Goal: Find specific fact: Find specific fact

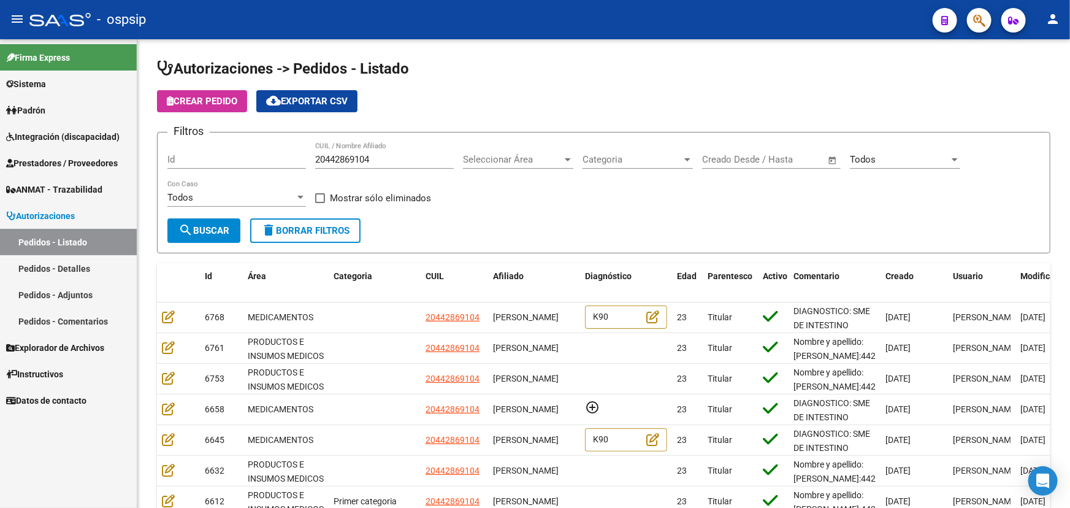
scroll to position [111, 0]
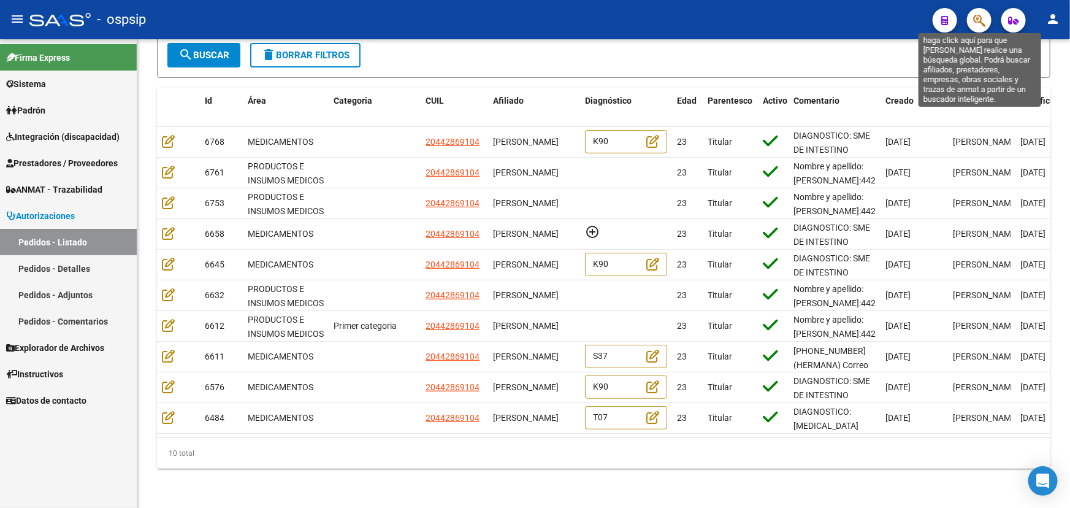
click at [982, 13] on icon "button" at bounding box center [979, 20] width 12 height 14
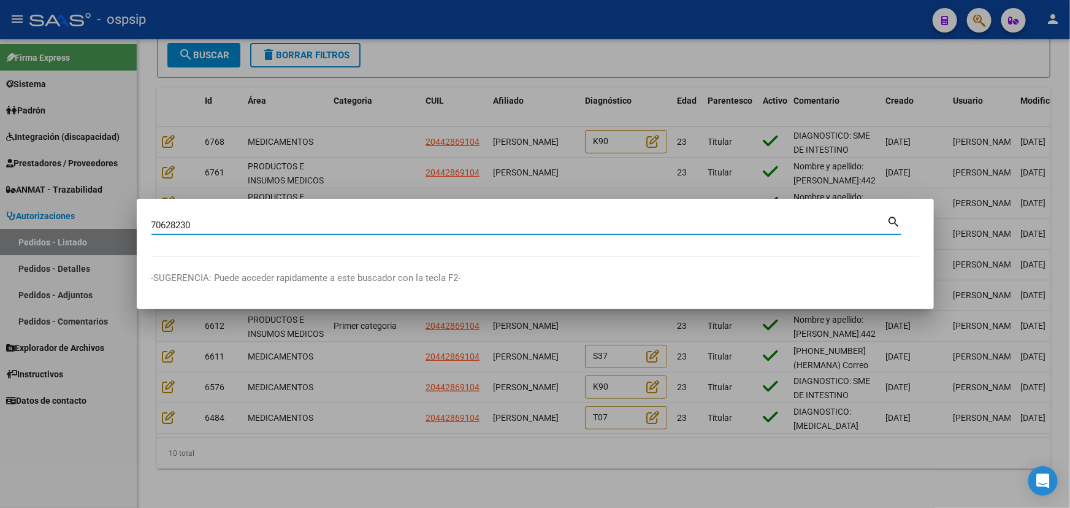
type input "70628230"
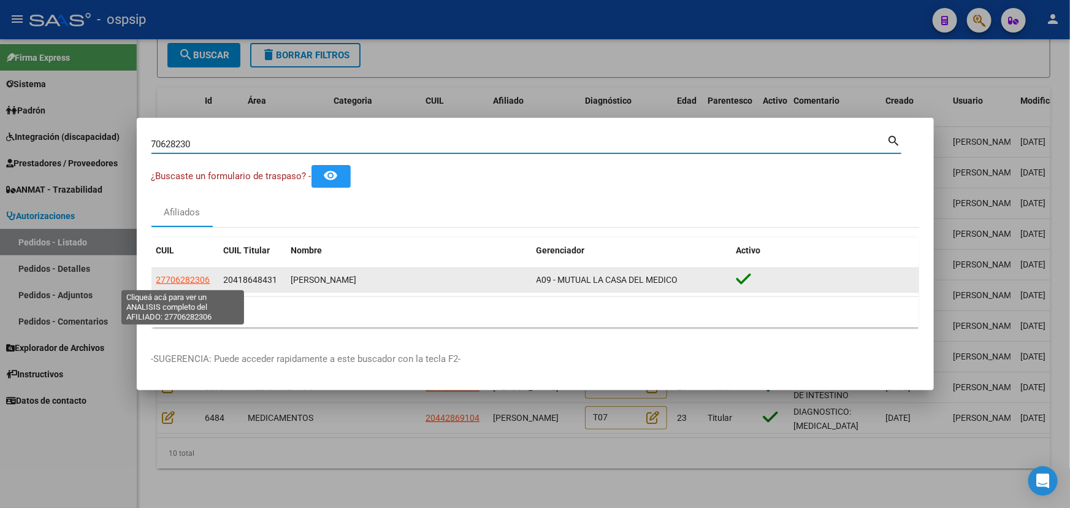
click at [204, 281] on span "27706282306" at bounding box center [183, 280] width 54 height 10
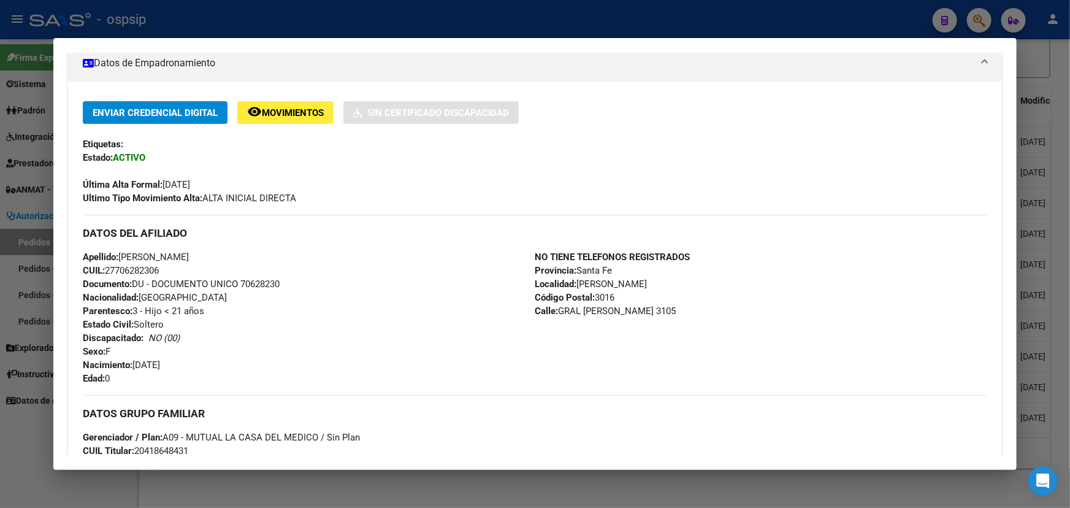
scroll to position [223, 0]
click at [140, 269] on span "CUIL: 27706282306" at bounding box center [121, 269] width 76 height 11
drag, startPoint x: 140, startPoint y: 269, endPoint x: 386, endPoint y: 331, distance: 253.5
click at [386, 331] on div "Apellido: [PERSON_NAME]: 27706282306 Documento: DU - DOCUMENTO UNICO 70628230 N…" at bounding box center [309, 316] width 452 height 135
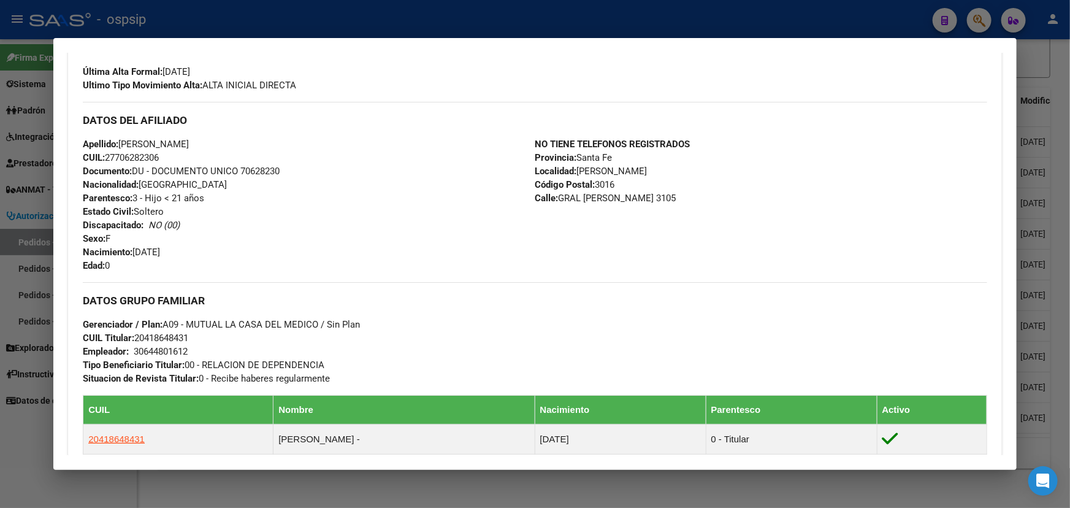
scroll to position [278, 0]
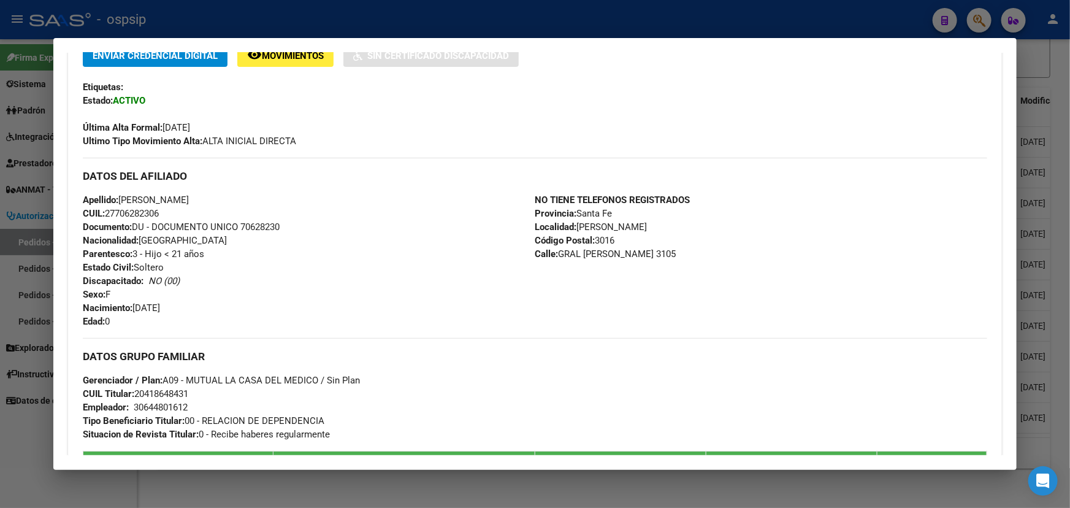
drag, startPoint x: 120, startPoint y: 213, endPoint x: 159, endPoint y: 214, distance: 39.9
click at [159, 214] on span "CUIL: 27706282306" at bounding box center [121, 213] width 76 height 11
copy span "70628230"
drag, startPoint x: 146, startPoint y: 391, endPoint x: 186, endPoint y: 392, distance: 39.9
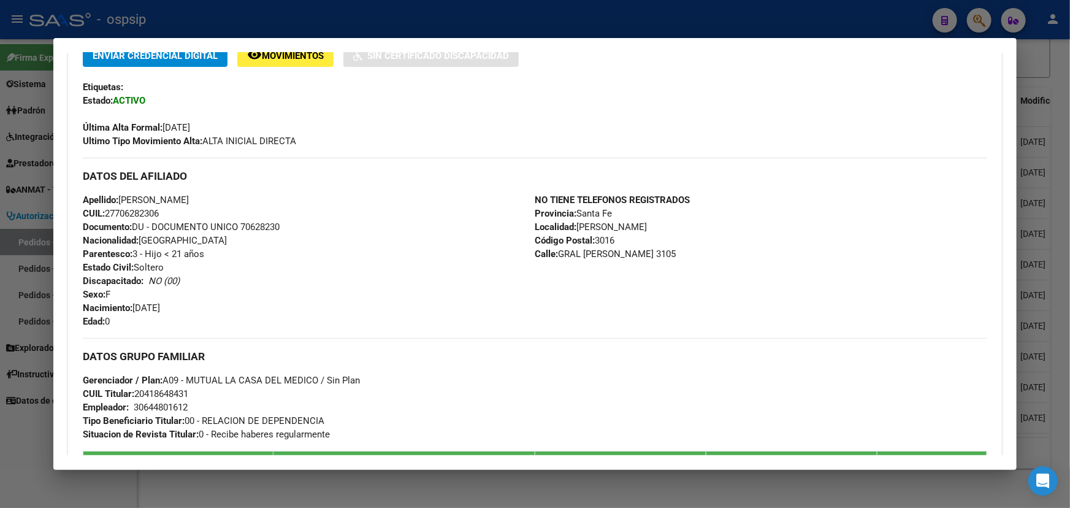
click at [186, 392] on span "CUIL Titular: 20418648431" at bounding box center [135, 393] width 105 height 11
copy span "41864843"
click at [152, 392] on span "CUIL Titular: 20418648431" at bounding box center [135, 393] width 105 height 11
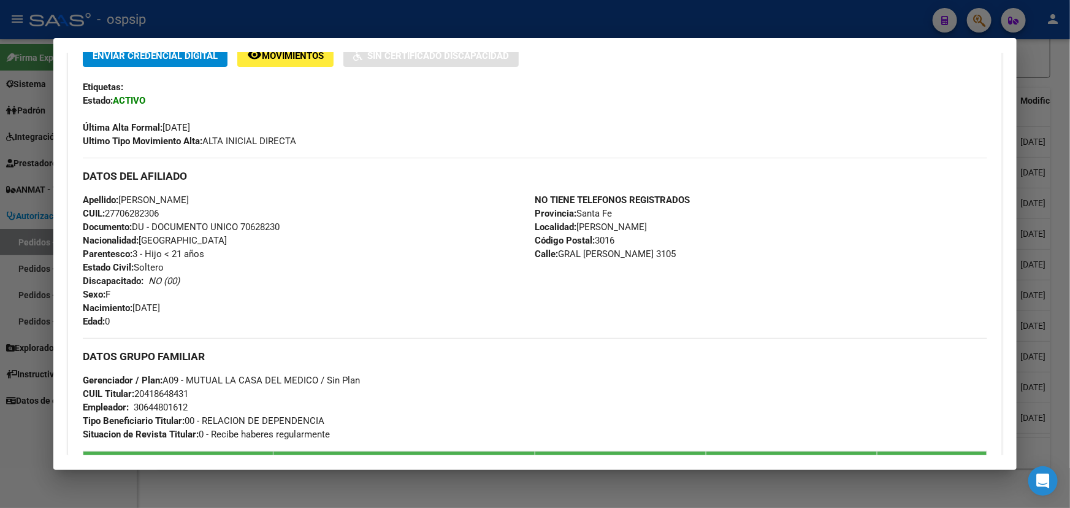
click at [152, 392] on span "CUIL Titular: 20418648431" at bounding box center [135, 393] width 105 height 11
click at [143, 388] on span "CUIL Titular: 20418648431" at bounding box center [135, 393] width 105 height 11
click at [144, 393] on span "CUIL Titular: 20418648431" at bounding box center [135, 393] width 105 height 11
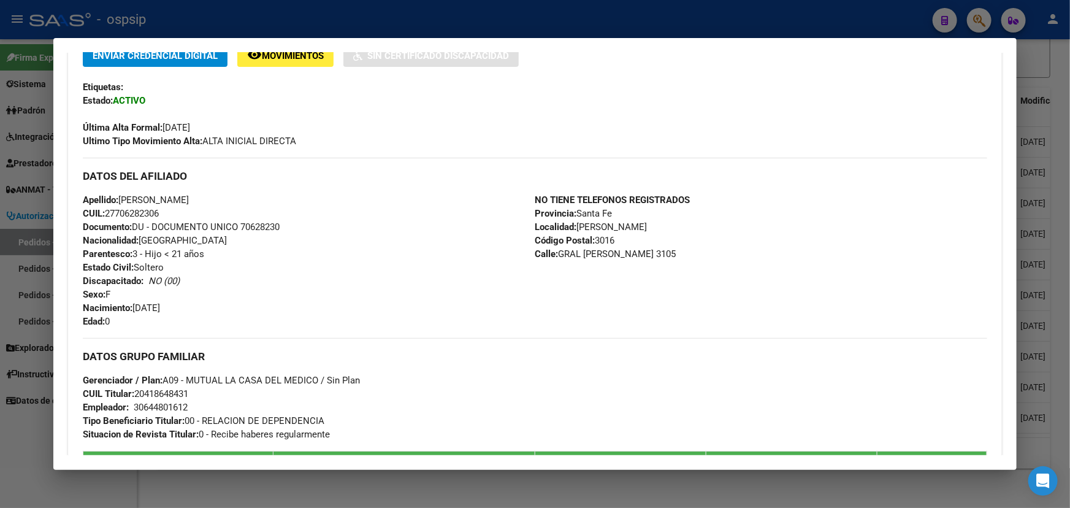
copy span "20418648431"
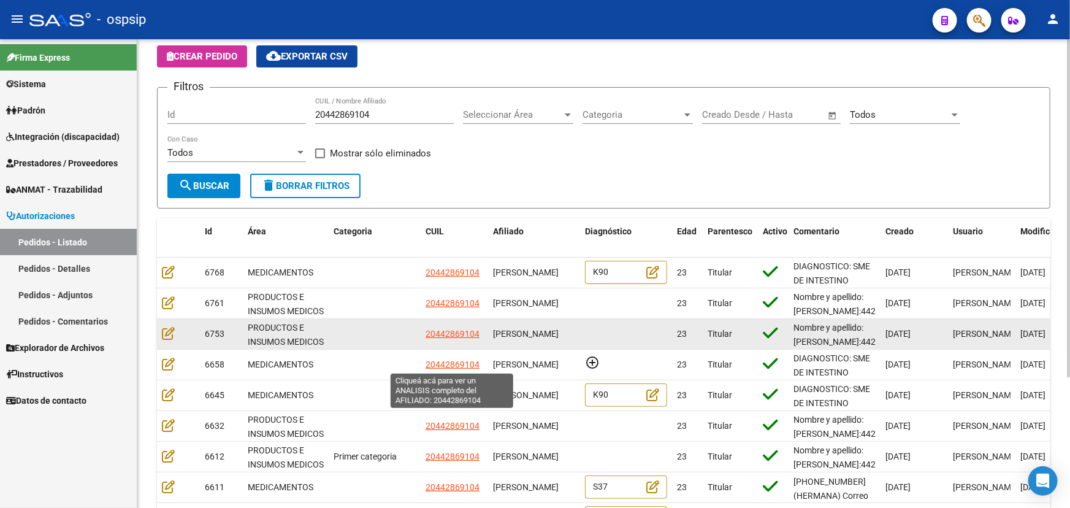
scroll to position [69, 0]
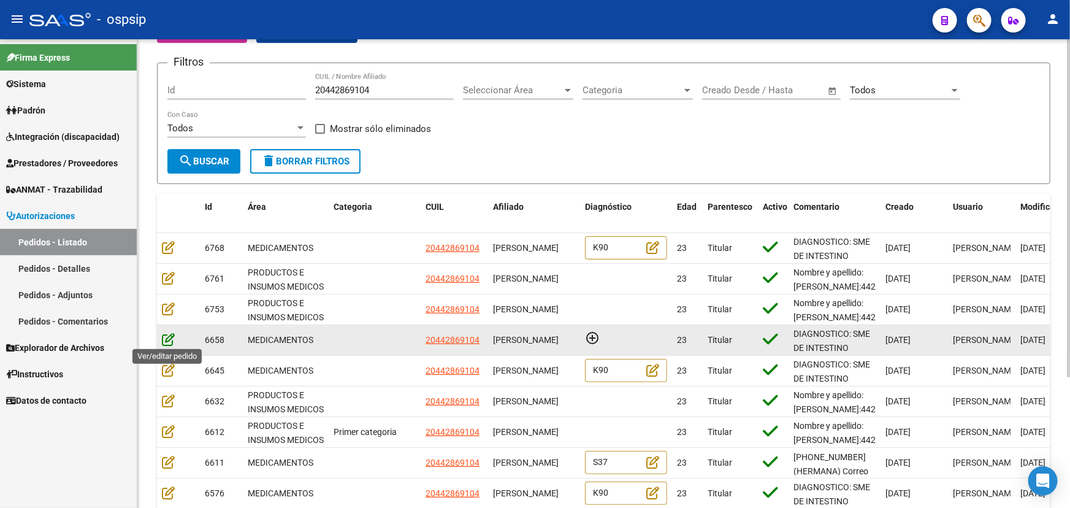
click at [169, 338] on icon at bounding box center [168, 338] width 13 height 13
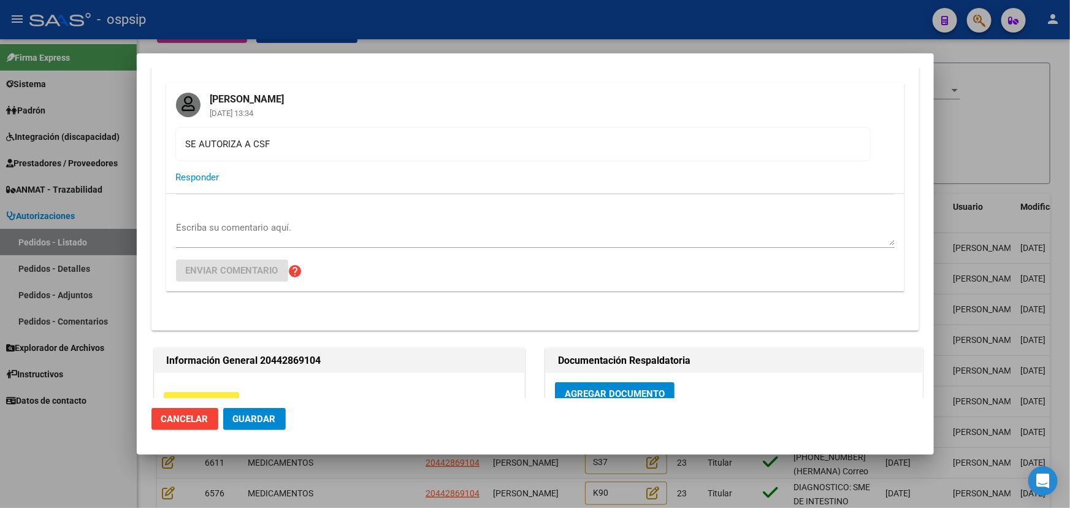
scroll to position [0, 0]
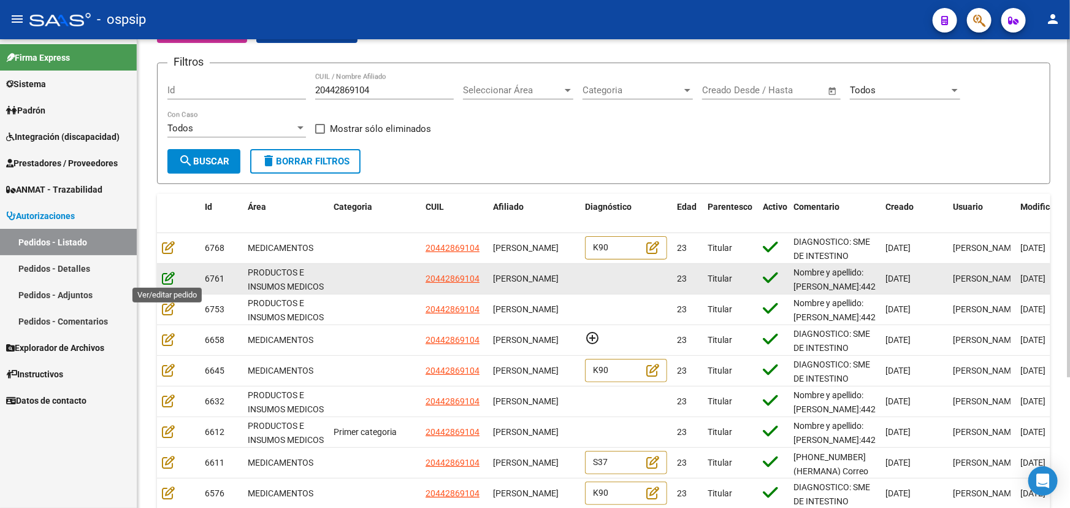
click at [166, 272] on icon at bounding box center [168, 277] width 13 height 13
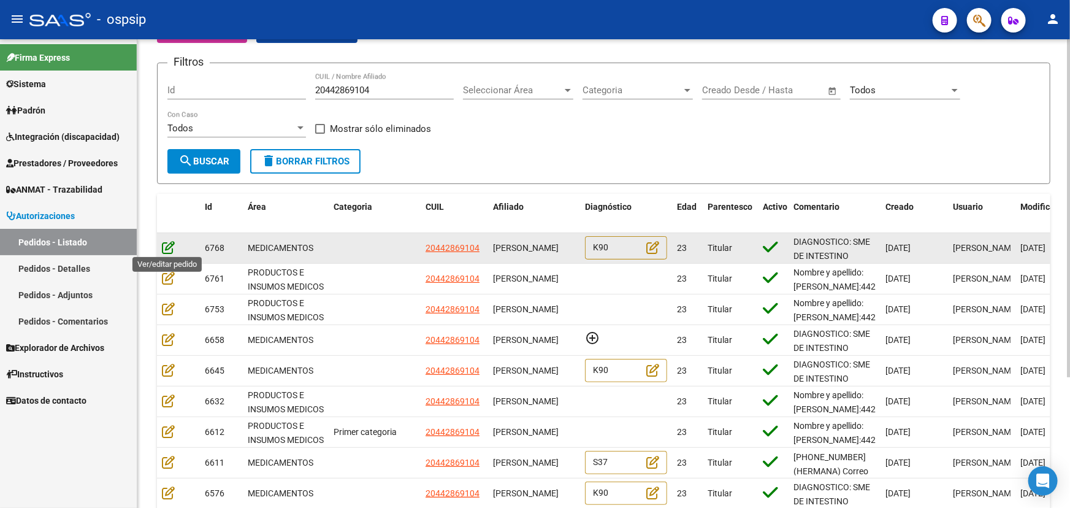
click at [168, 245] on icon at bounding box center [168, 246] width 13 height 13
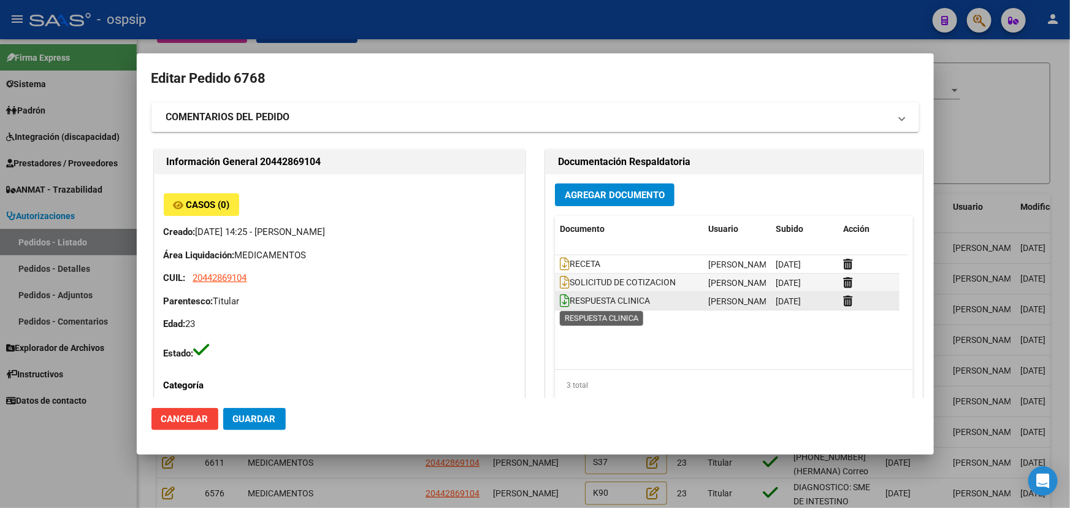
click at [560, 302] on icon at bounding box center [565, 300] width 10 height 13
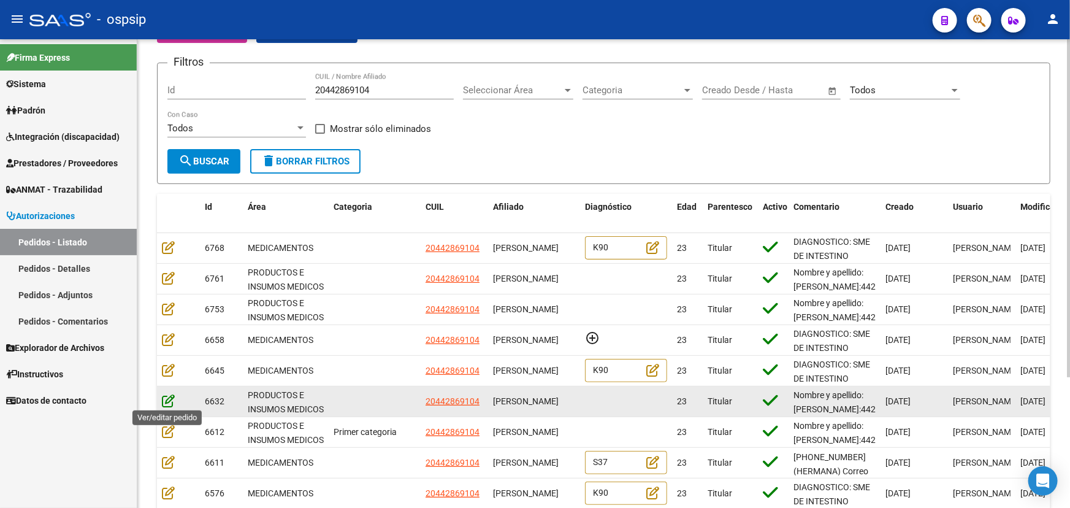
click at [168, 400] on icon at bounding box center [168, 400] width 13 height 13
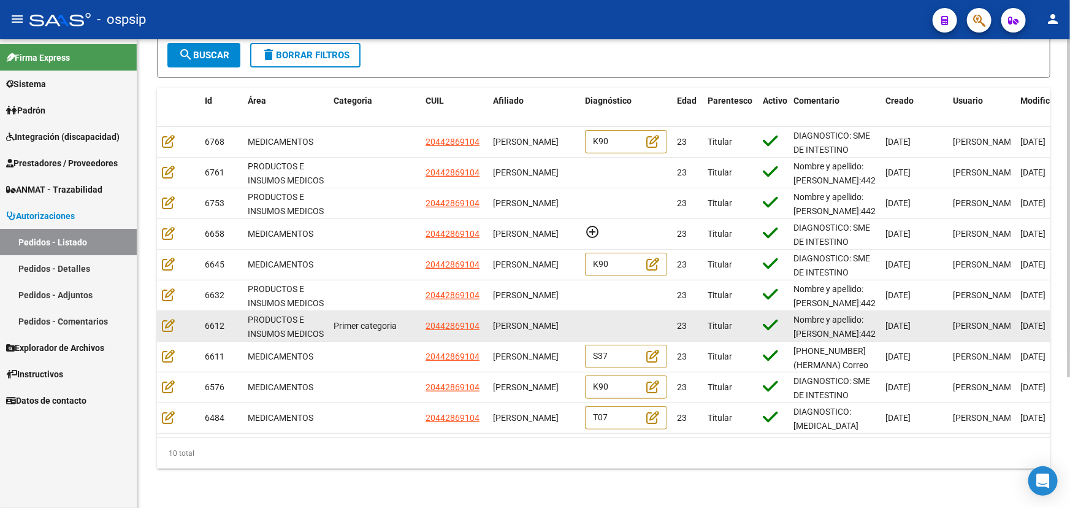
scroll to position [181, 0]
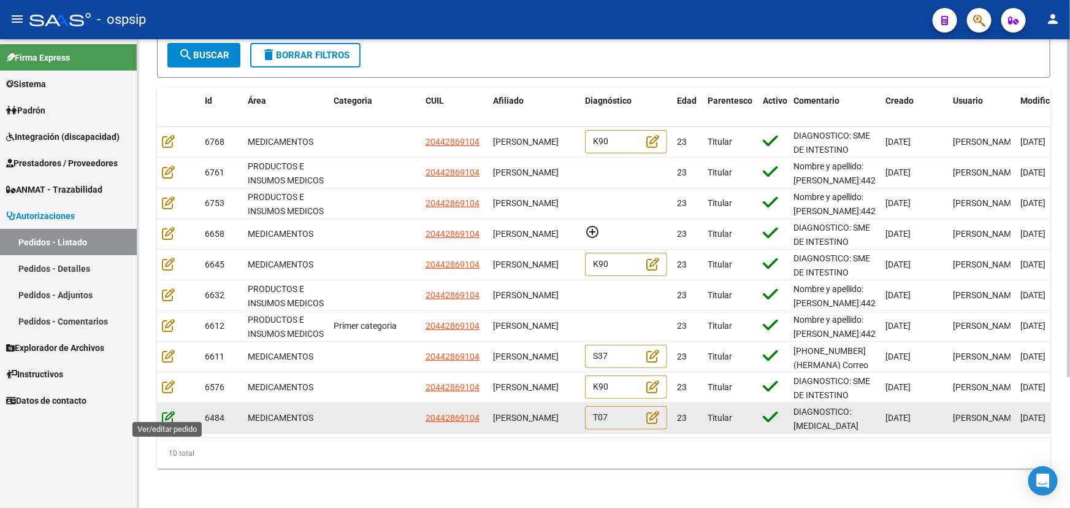
click at [164, 411] on icon at bounding box center [168, 416] width 13 height 13
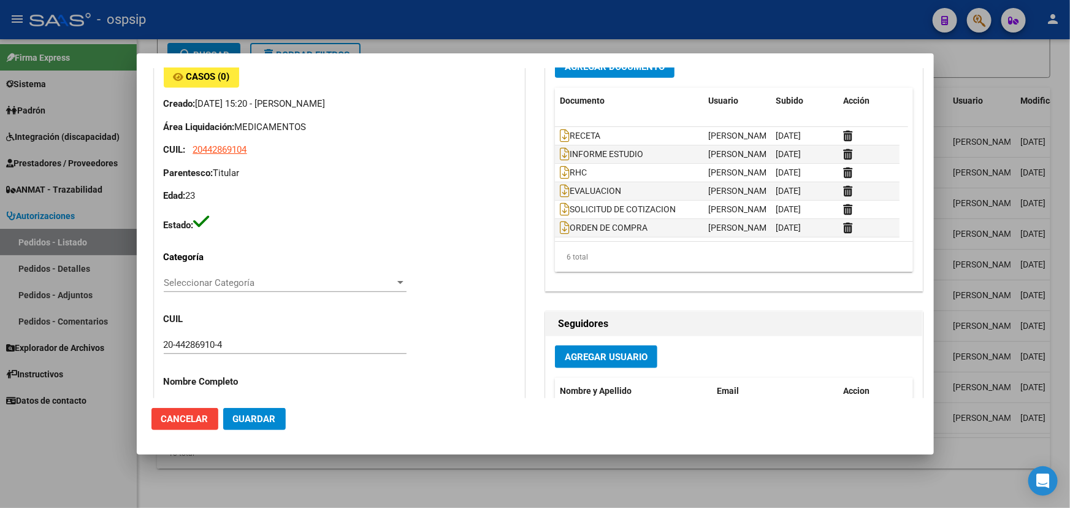
scroll to position [390, 0]
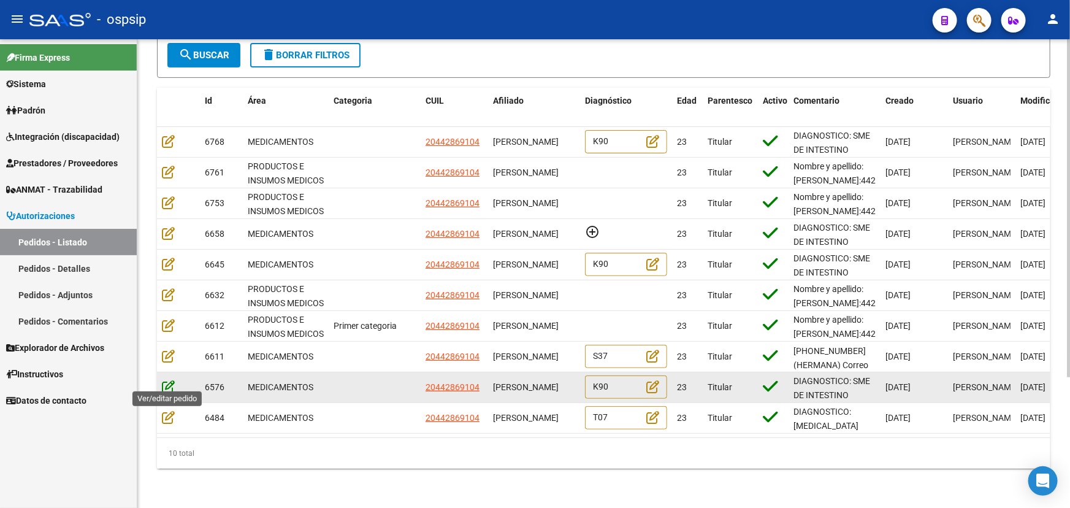
click at [164, 380] on icon at bounding box center [168, 386] width 13 height 13
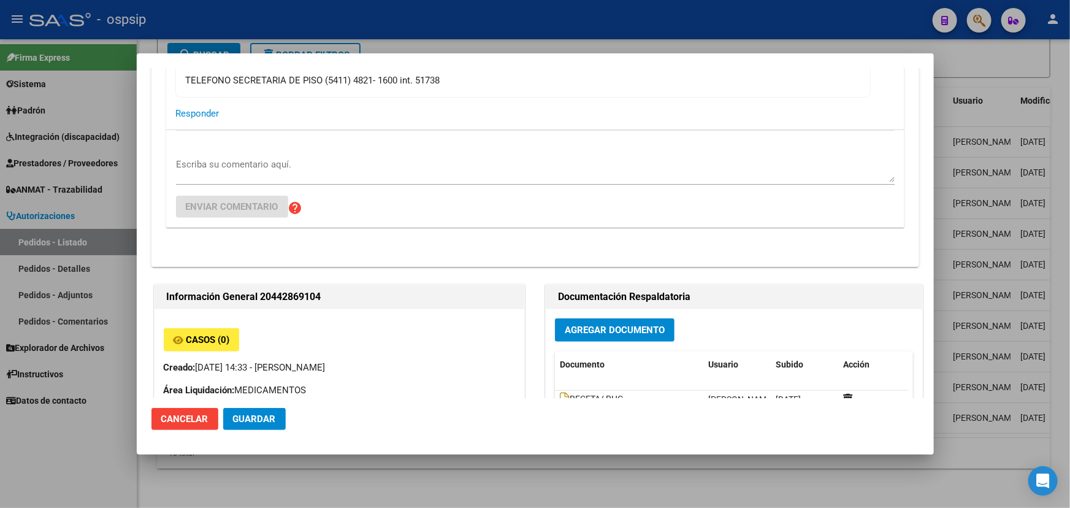
scroll to position [334, 0]
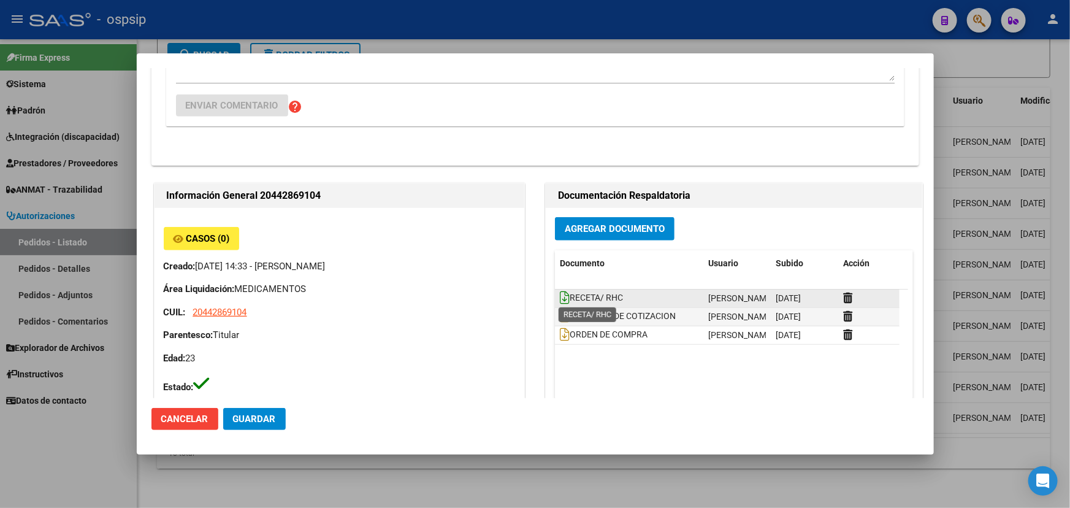
click at [561, 299] on icon at bounding box center [565, 297] width 10 height 13
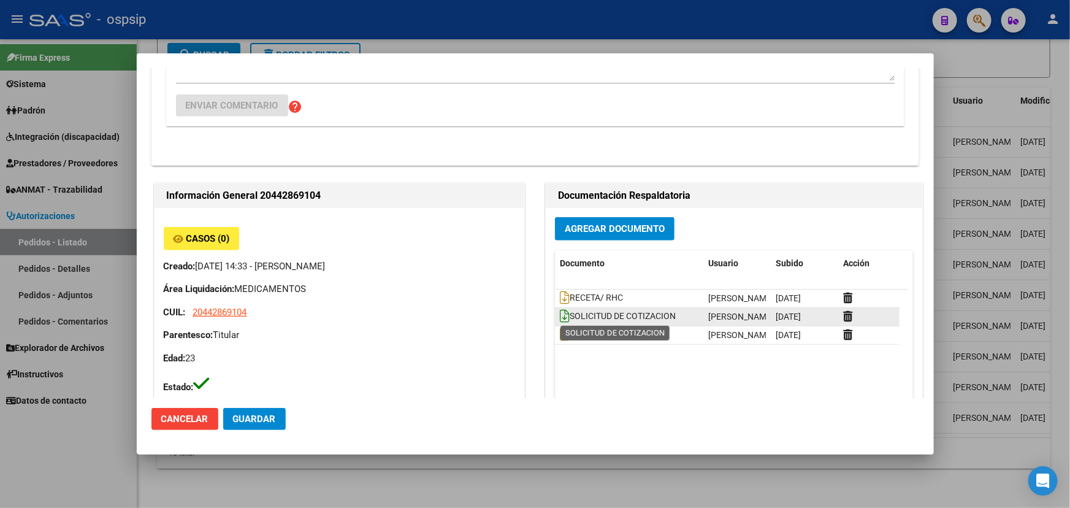
click at [560, 311] on icon at bounding box center [565, 315] width 10 height 13
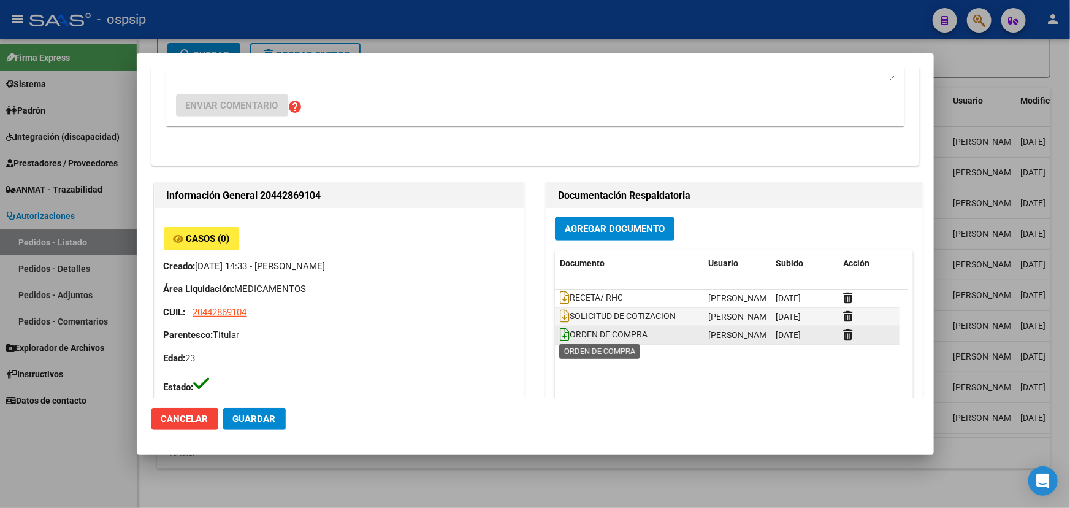
click at [560, 332] on icon at bounding box center [565, 333] width 10 height 13
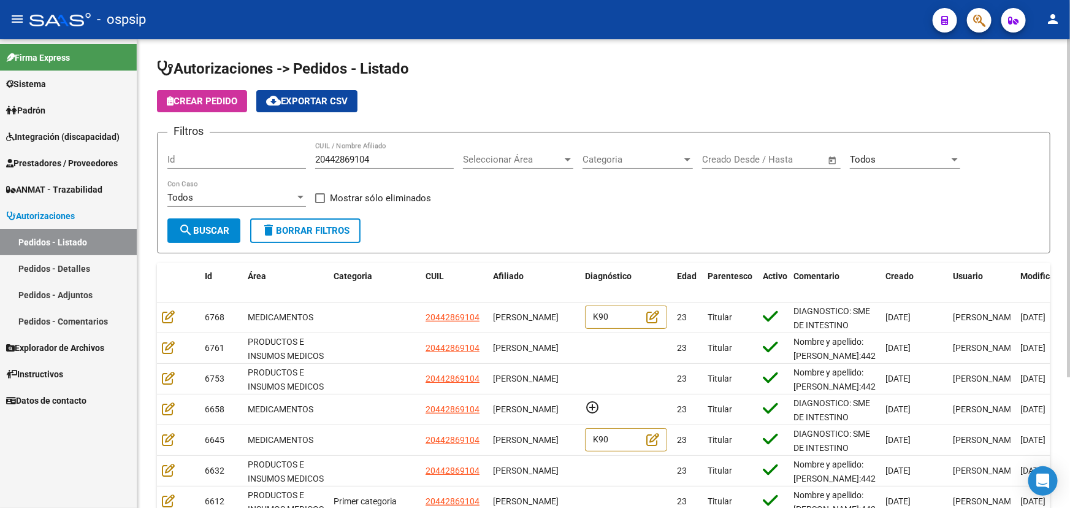
scroll to position [0, 0]
click at [342, 156] on input "20442869104" at bounding box center [384, 159] width 139 height 11
click at [251, 159] on input "Id" at bounding box center [236, 159] width 139 height 11
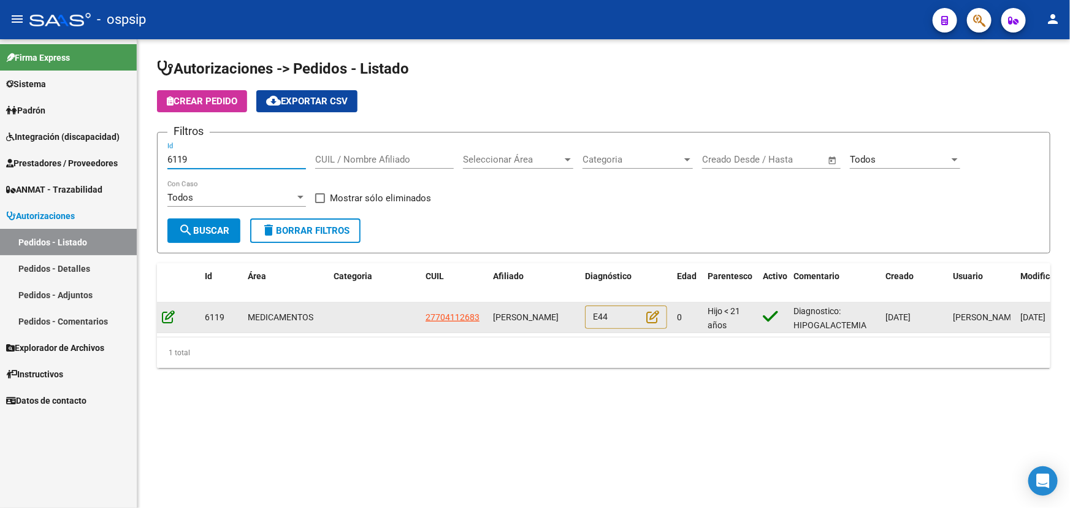
type input "6119"
click at [166, 313] on icon at bounding box center [168, 316] width 13 height 13
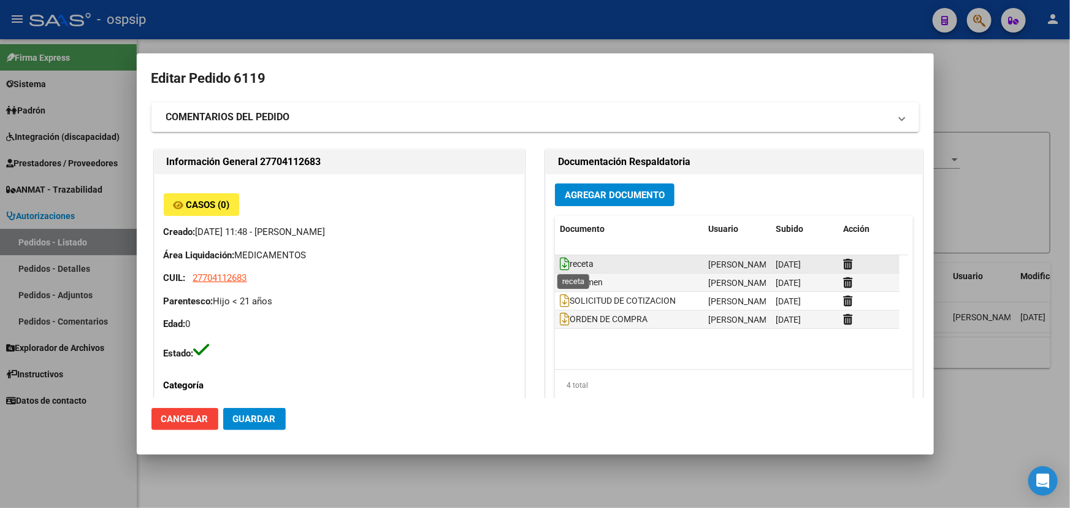
click at [561, 262] on icon at bounding box center [565, 263] width 10 height 13
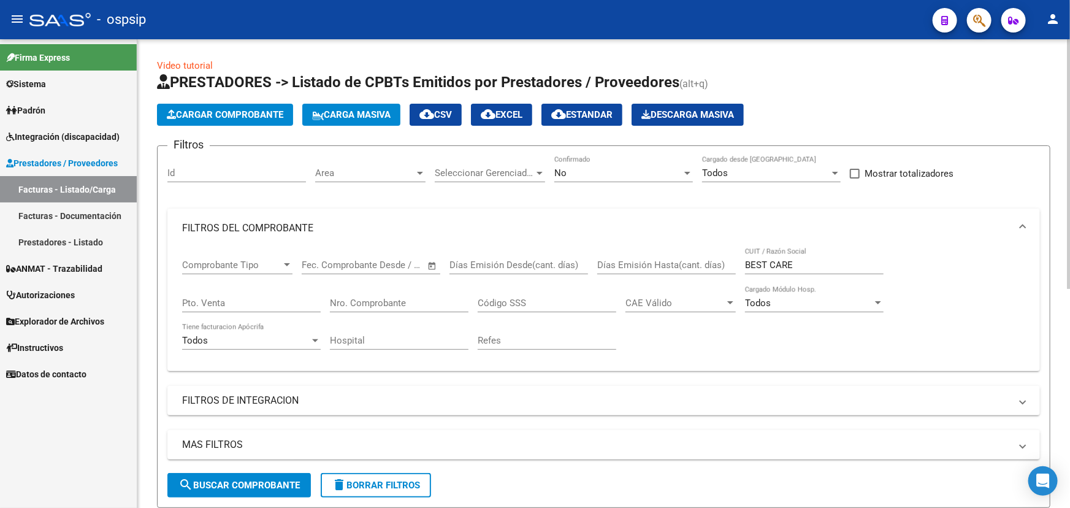
click at [613, 166] on div "No Confirmado" at bounding box center [623, 169] width 139 height 26
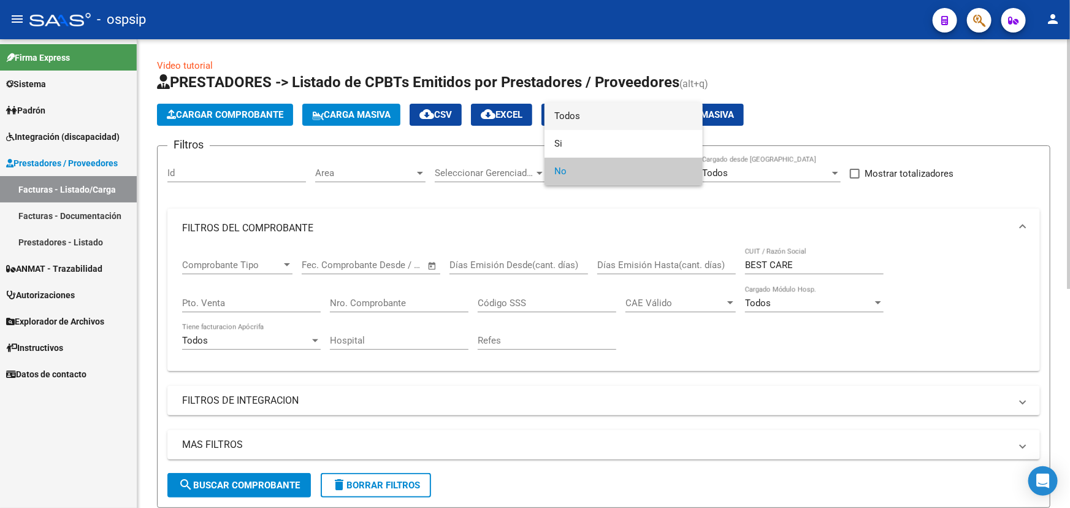
drag, startPoint x: 606, startPoint y: 119, endPoint x: 581, endPoint y: 121, distance: 25.2
click at [606, 118] on span "Todos" at bounding box center [623, 116] width 139 height 28
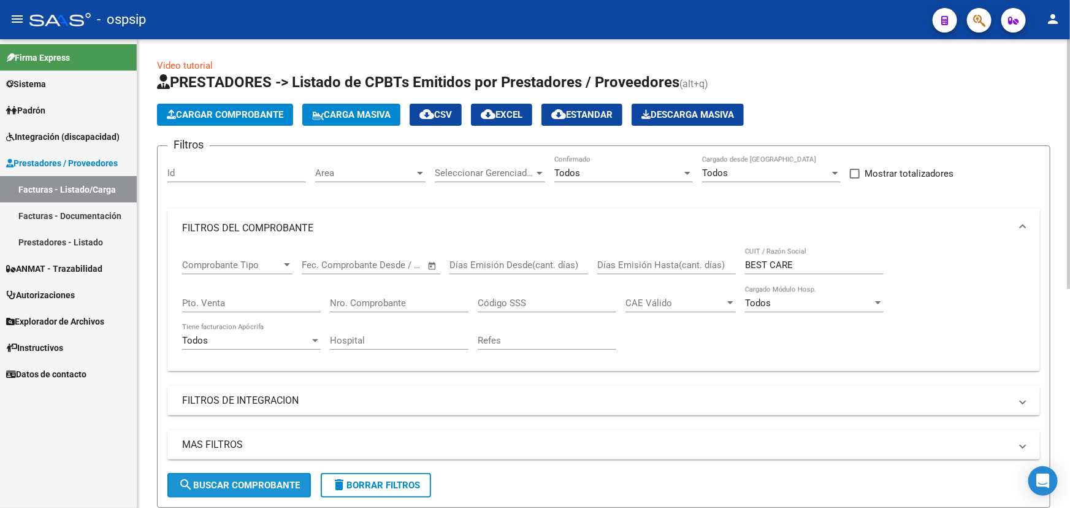
click at [259, 479] on span "search Buscar Comprobante" at bounding box center [238, 484] width 121 height 11
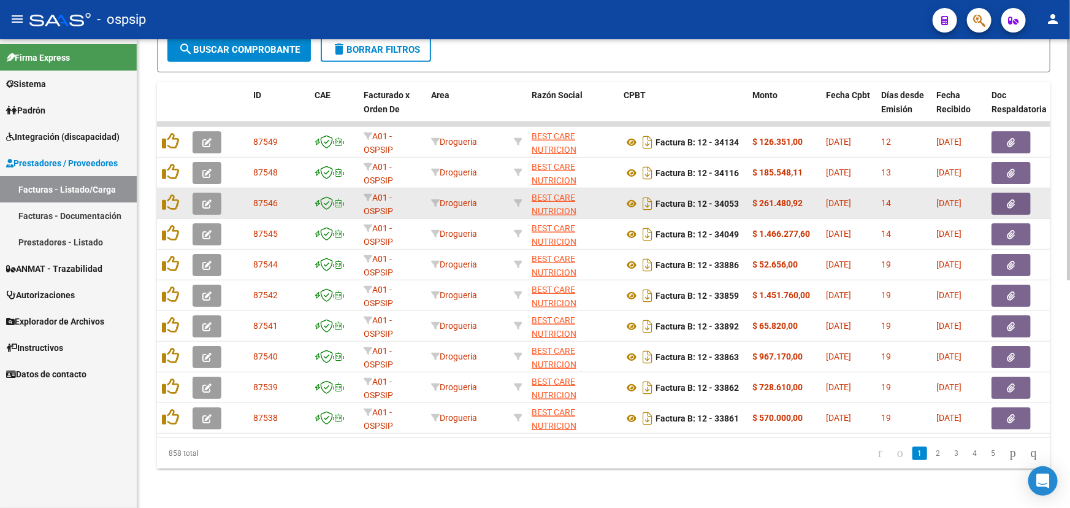
scroll to position [441, 0]
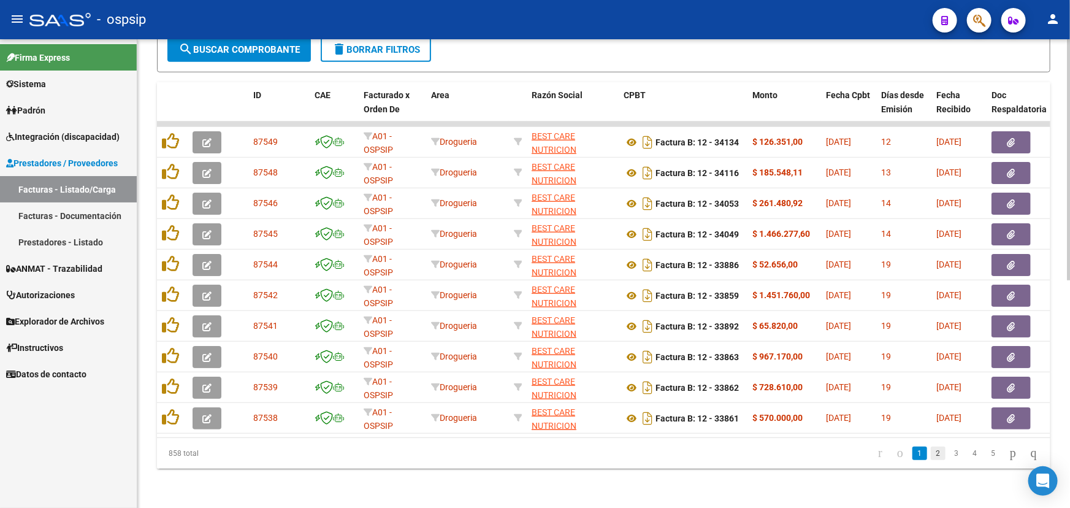
click at [931, 456] on link "2" at bounding box center [938, 452] width 15 height 13
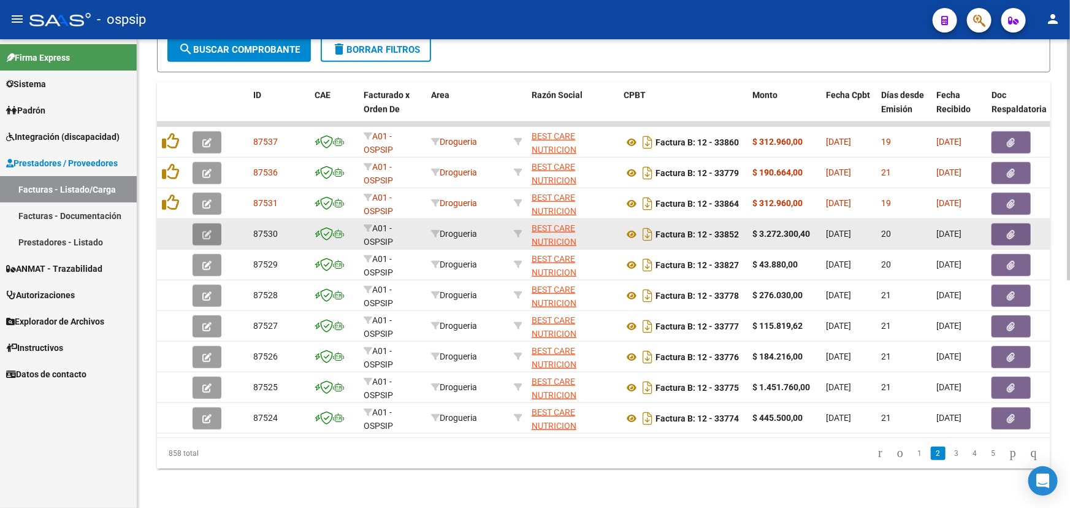
click at [206, 229] on span "button" at bounding box center [206, 234] width 9 height 11
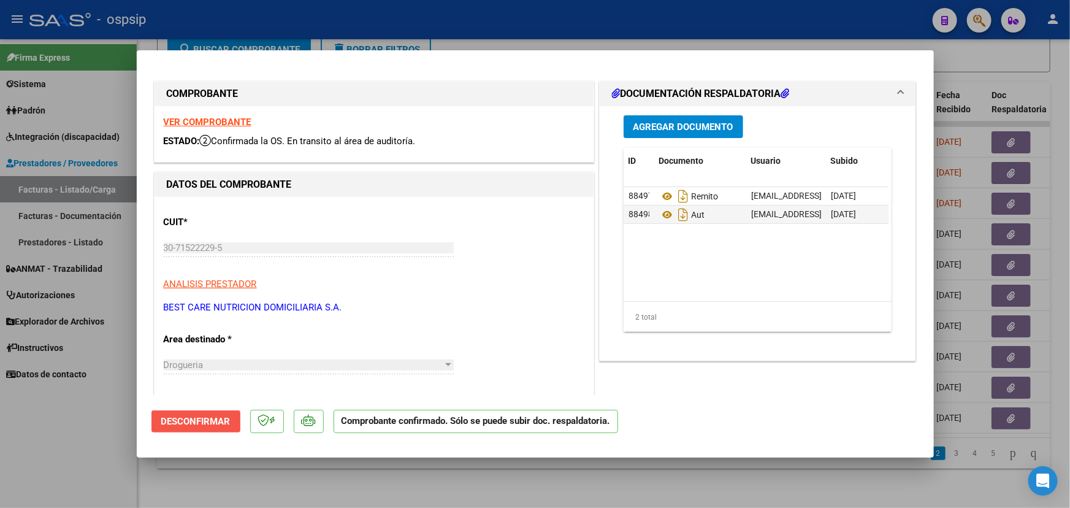
click at [205, 419] on span "Desconfirmar" at bounding box center [195, 421] width 69 height 11
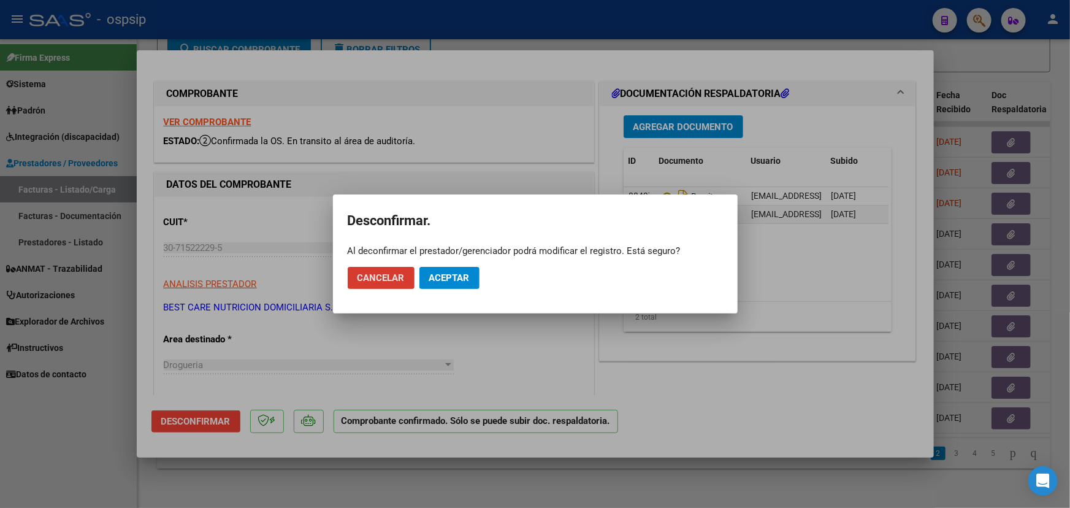
click at [468, 281] on span "Aceptar" at bounding box center [449, 277] width 40 height 11
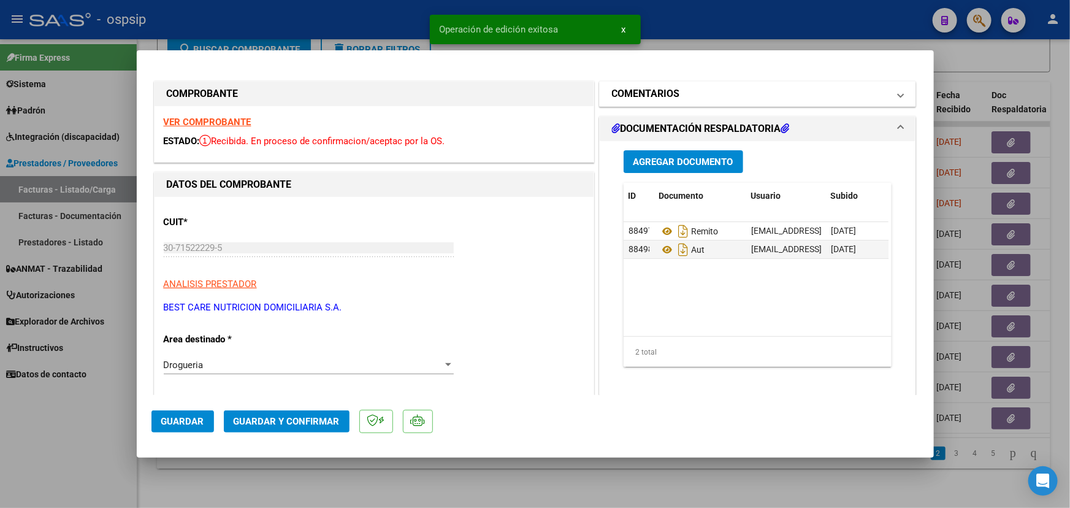
click at [711, 92] on mat-panel-title "COMENTARIOS" at bounding box center [750, 93] width 277 height 15
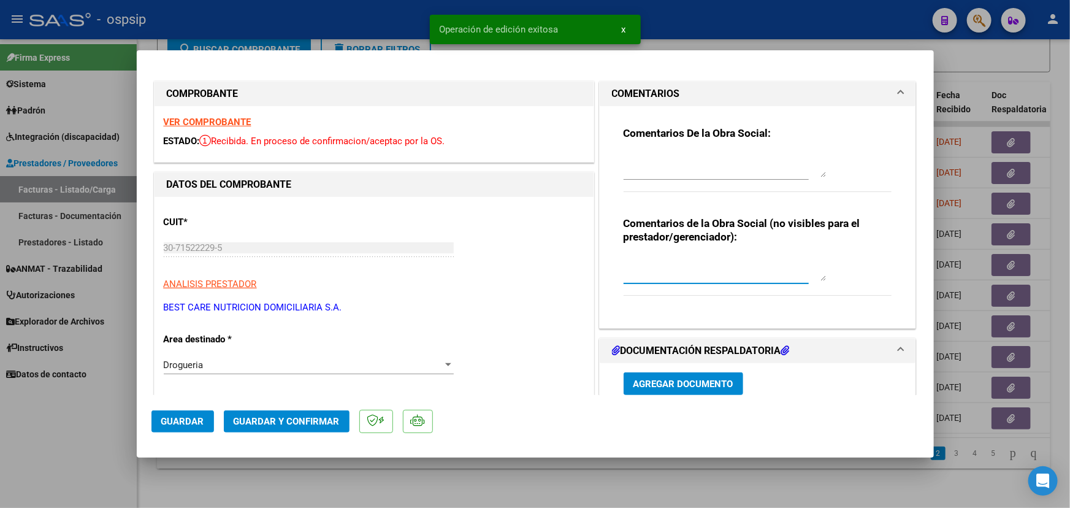
click at [664, 269] on textarea at bounding box center [725, 268] width 202 height 25
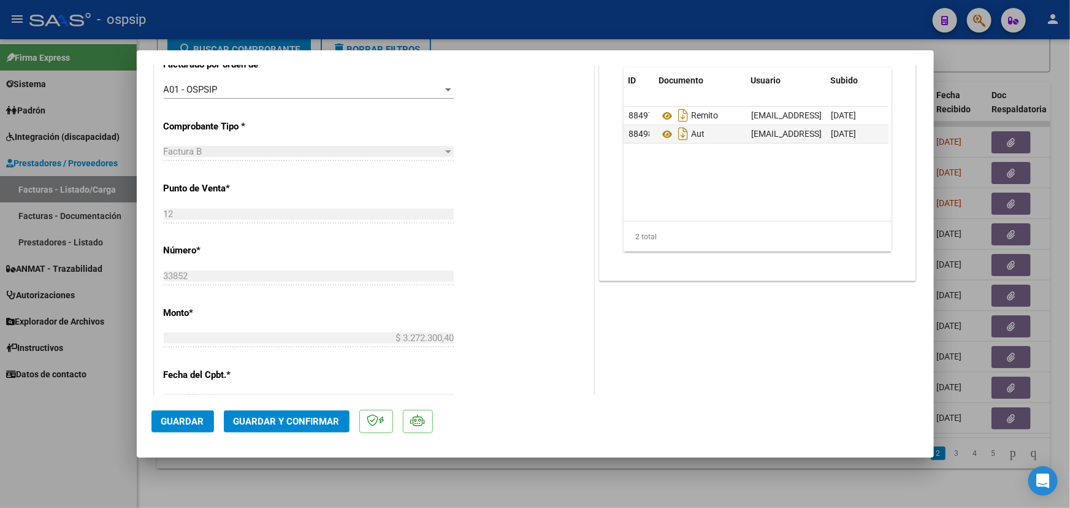
scroll to position [334, 0]
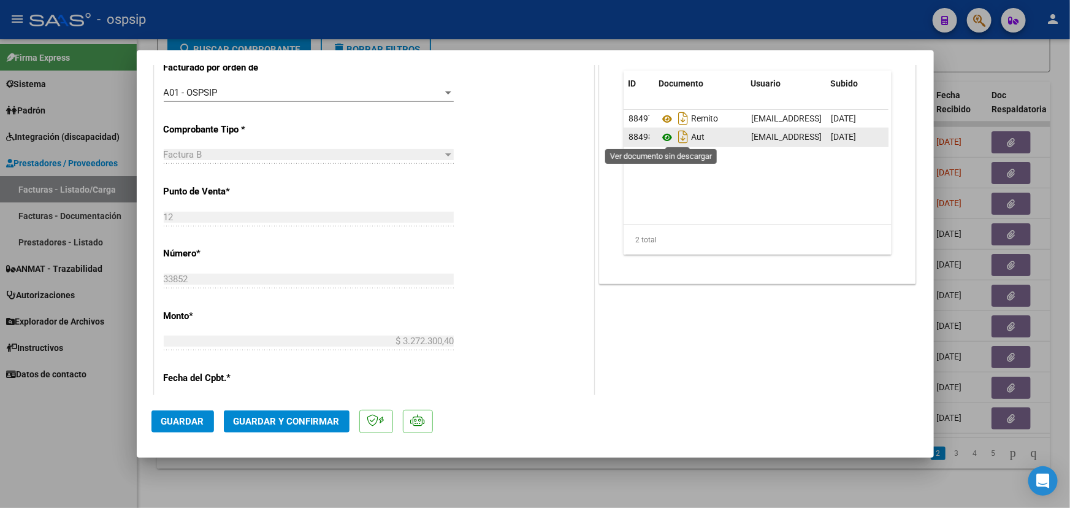
click at [662, 137] on icon at bounding box center [667, 137] width 16 height 15
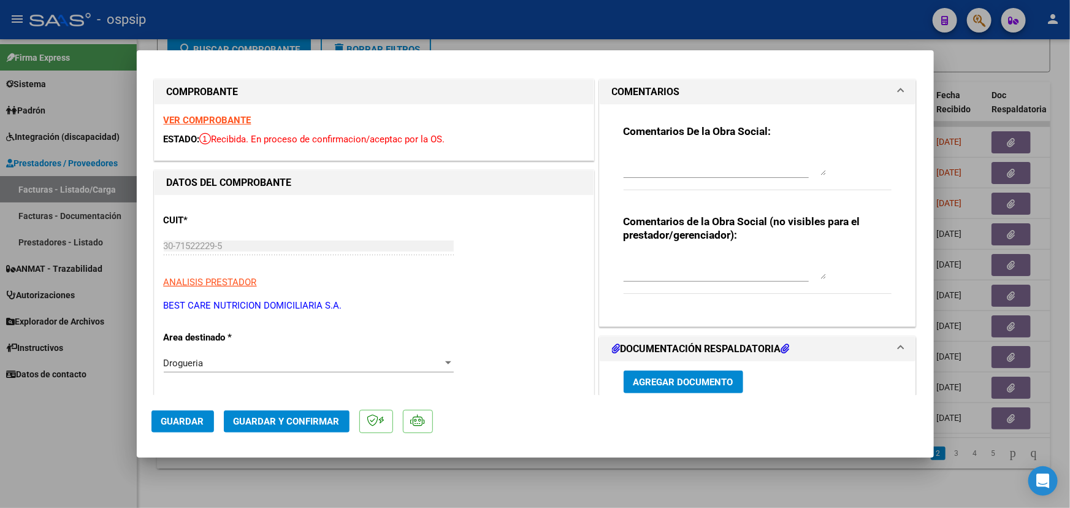
scroll to position [0, 0]
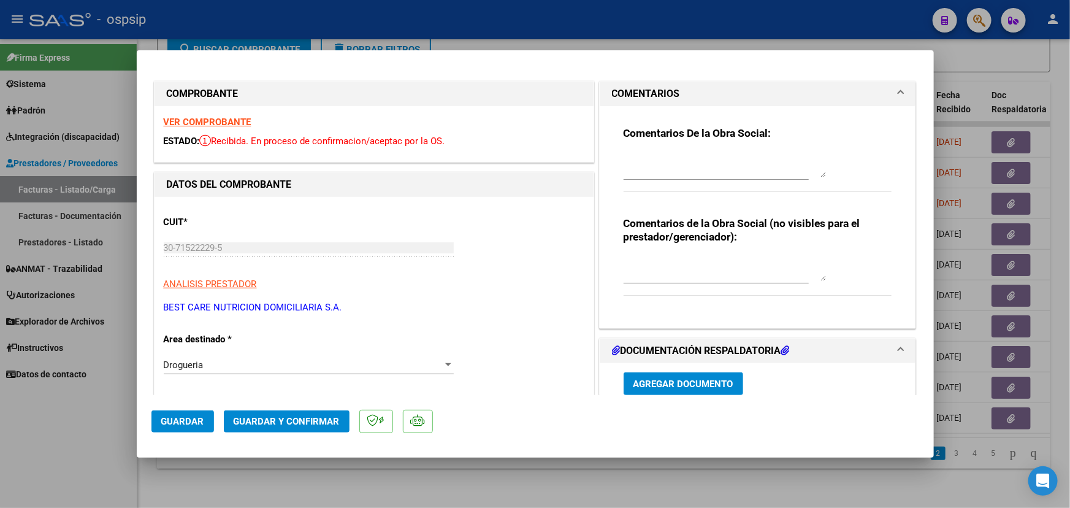
click at [671, 153] on textarea at bounding box center [725, 165] width 202 height 25
type textarea "Se remite ajuste de facturación por mail. Débito total."
click at [240, 419] on span "Guardar y Confirmar" at bounding box center [287, 421] width 106 height 11
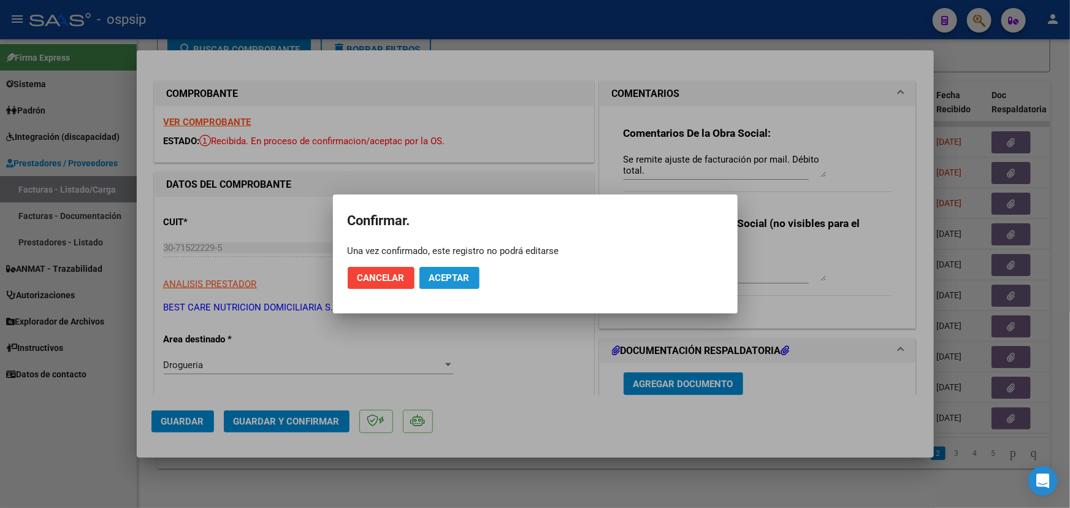
click at [456, 276] on span "Aceptar" at bounding box center [449, 277] width 40 height 11
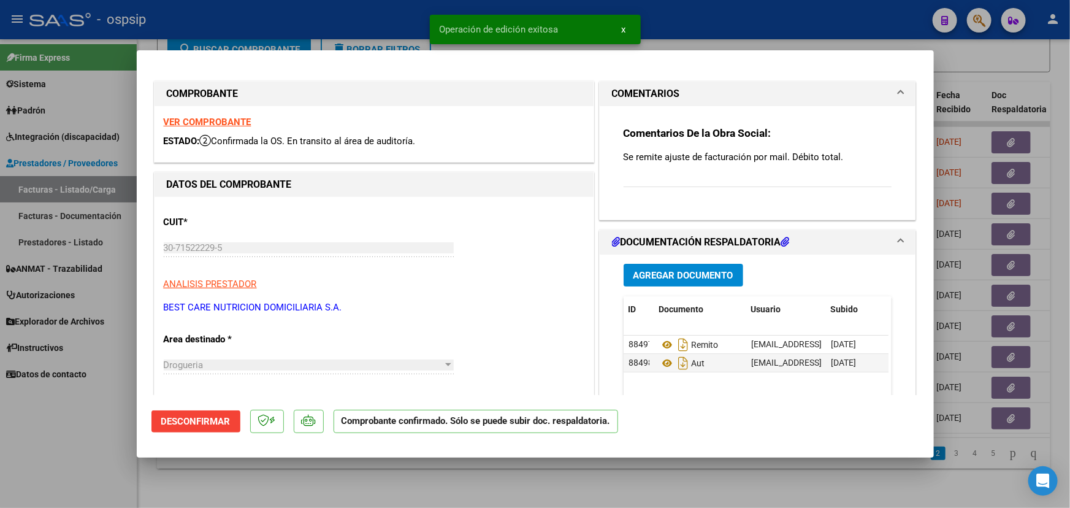
type input "$ 0,00"
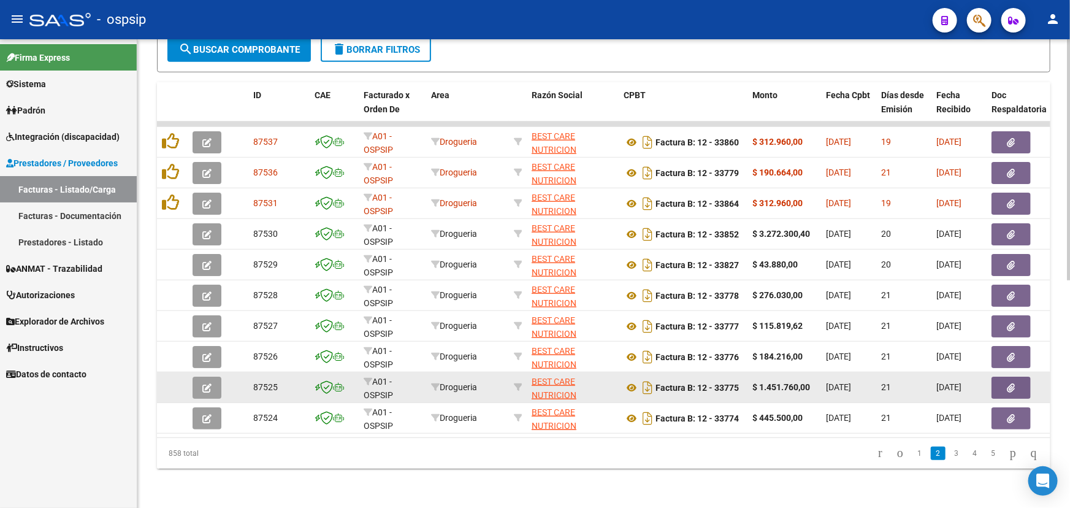
scroll to position [386, 0]
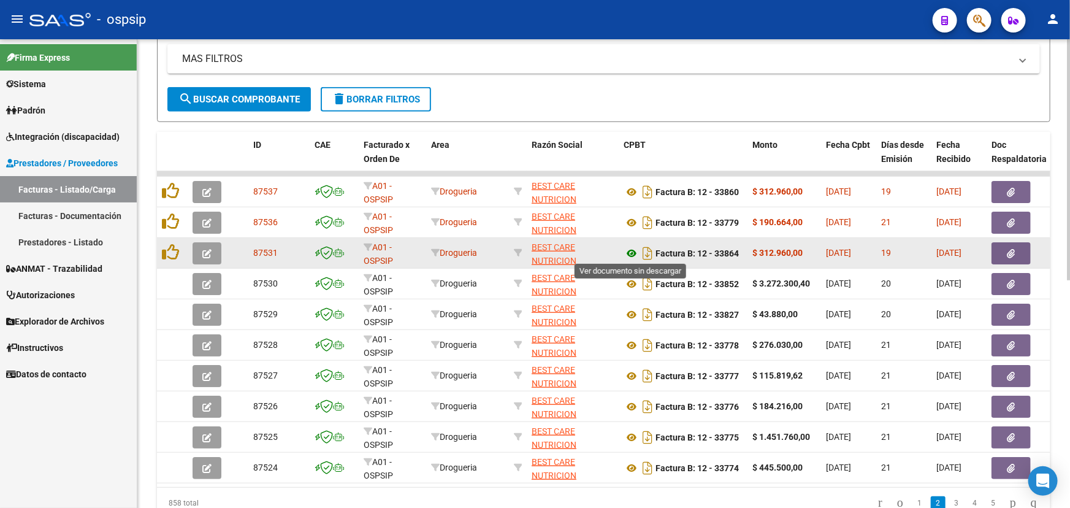
click at [632, 249] on icon at bounding box center [632, 253] width 16 height 15
click at [1015, 249] on button "button" at bounding box center [1010, 253] width 39 height 22
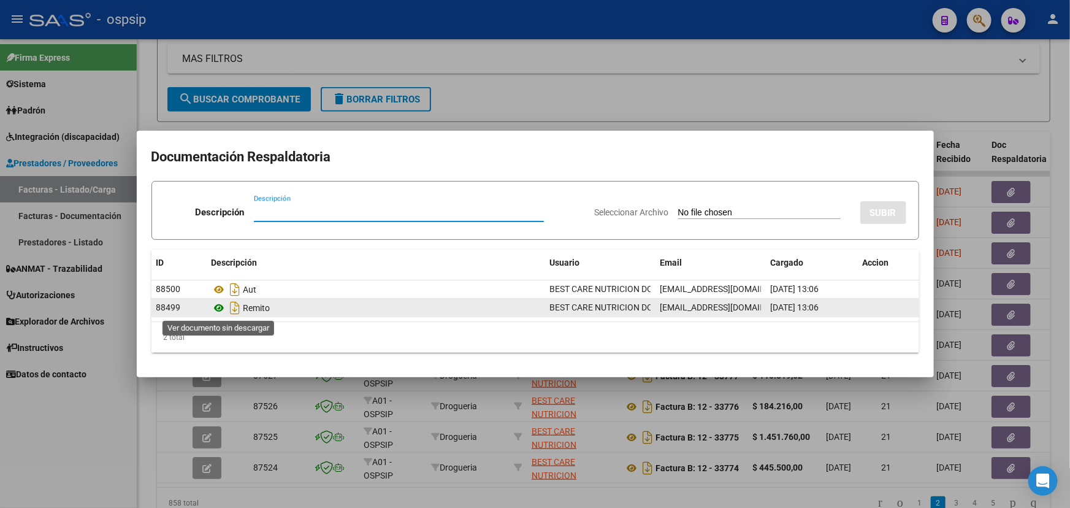
click at [217, 305] on icon at bounding box center [220, 307] width 16 height 15
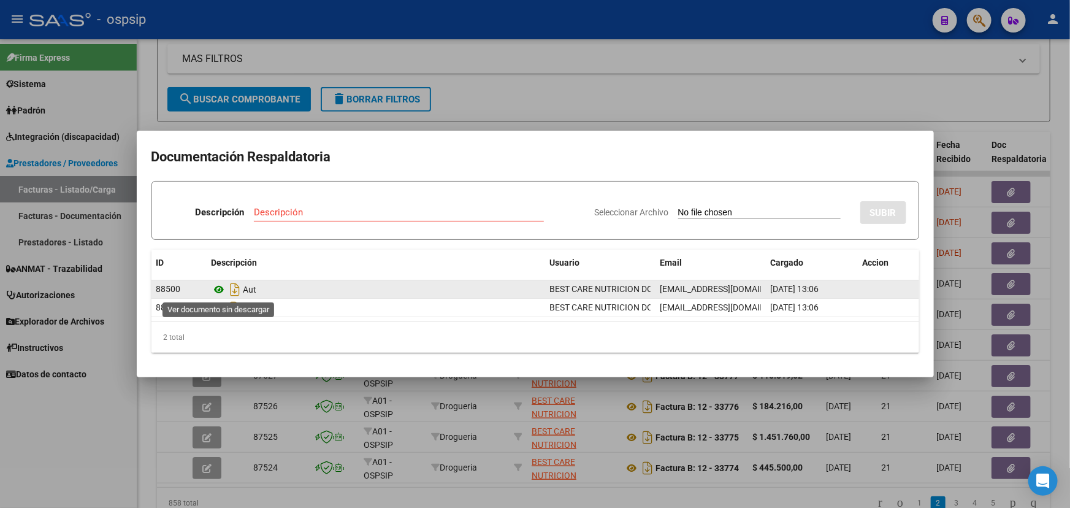
click at [220, 286] on icon at bounding box center [220, 289] width 16 height 15
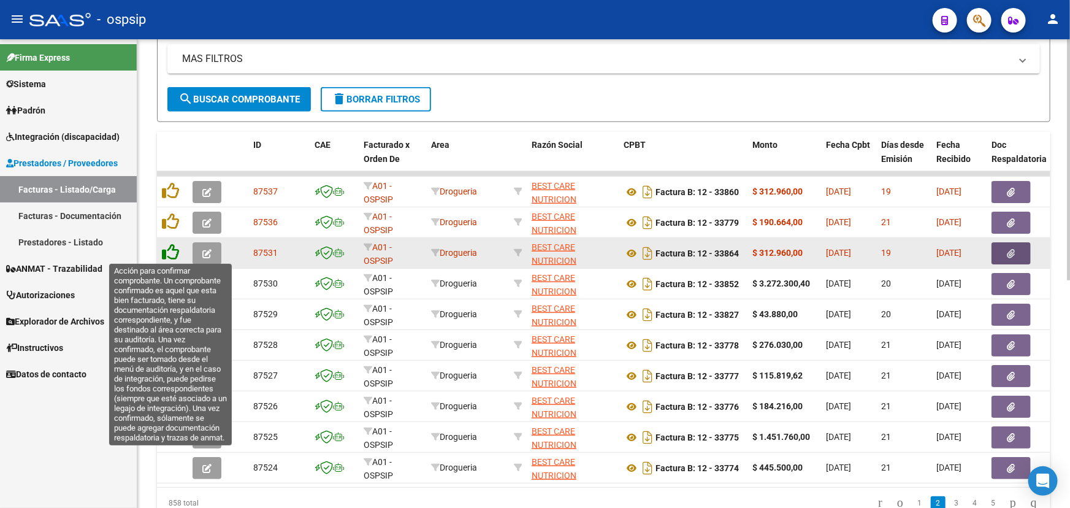
click at [174, 253] on icon at bounding box center [170, 251] width 17 height 17
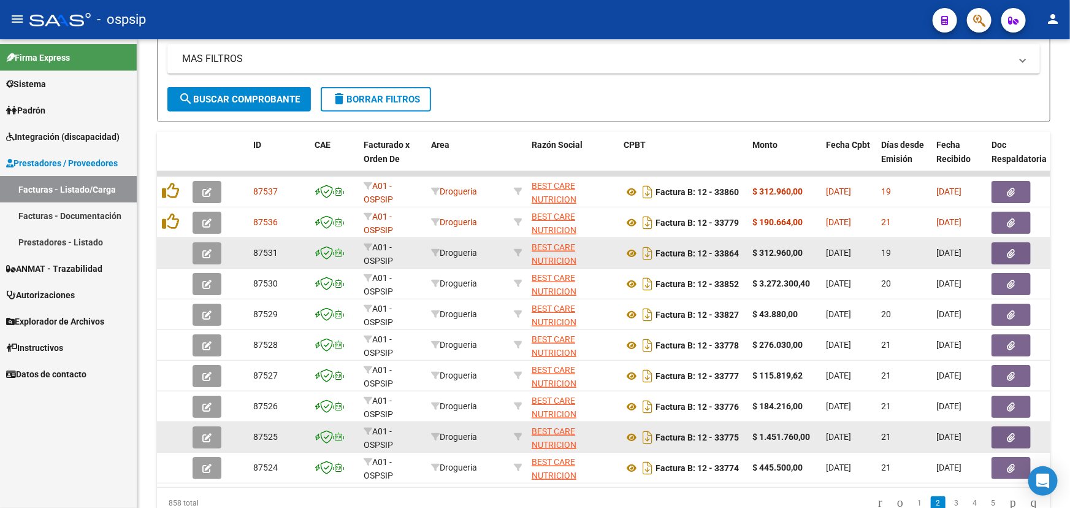
scroll to position [441, 0]
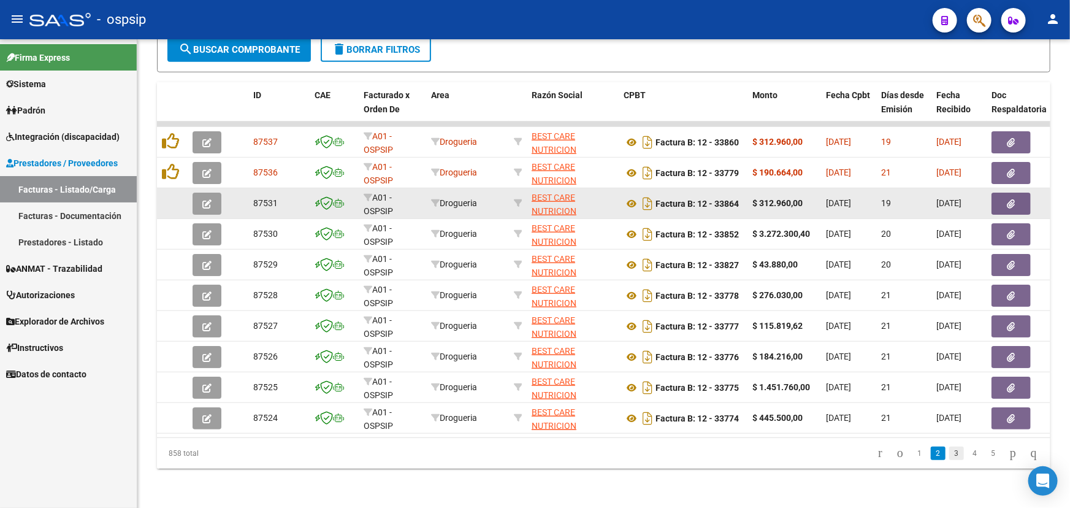
click at [949, 456] on link "3" at bounding box center [956, 452] width 15 height 13
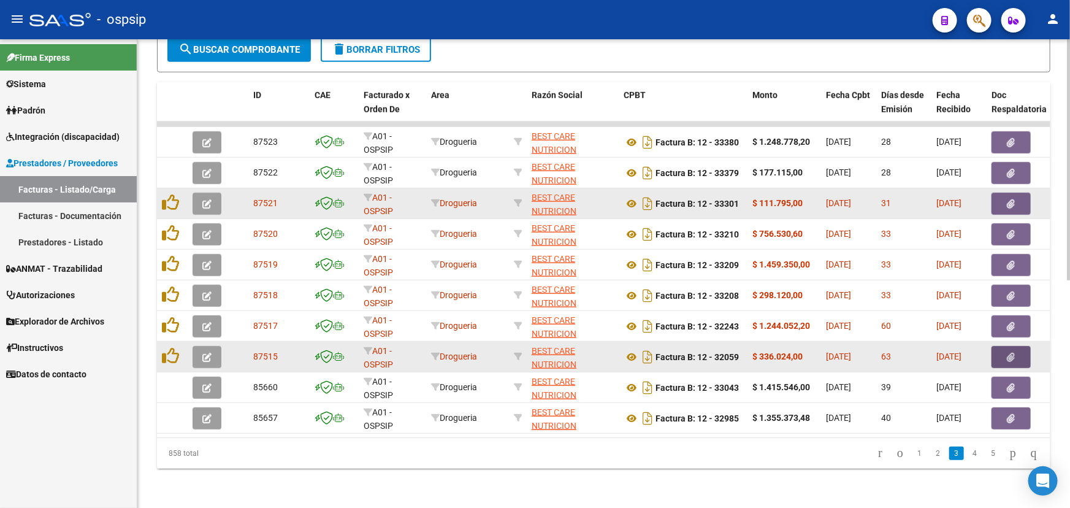
click at [1010, 351] on span "button" at bounding box center [1011, 356] width 8 height 11
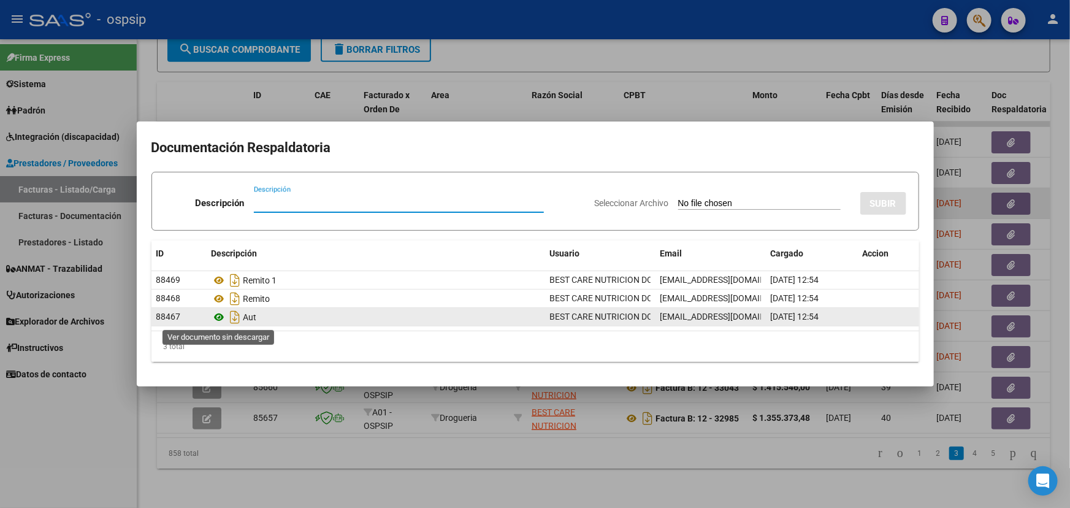
click at [219, 318] on icon at bounding box center [220, 317] width 16 height 15
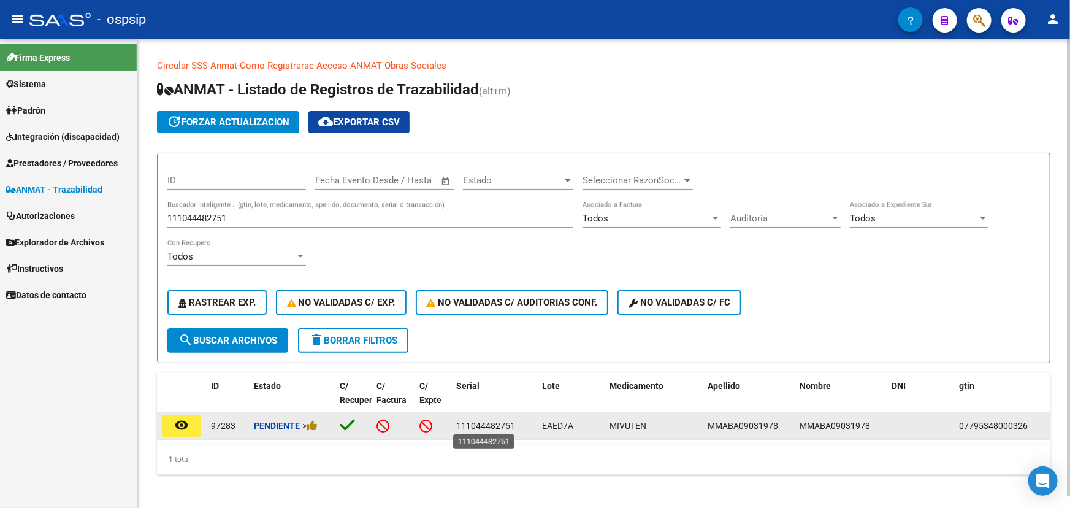
click at [459, 424] on span "111044482751" at bounding box center [485, 426] width 59 height 10
copy span "111044482751"
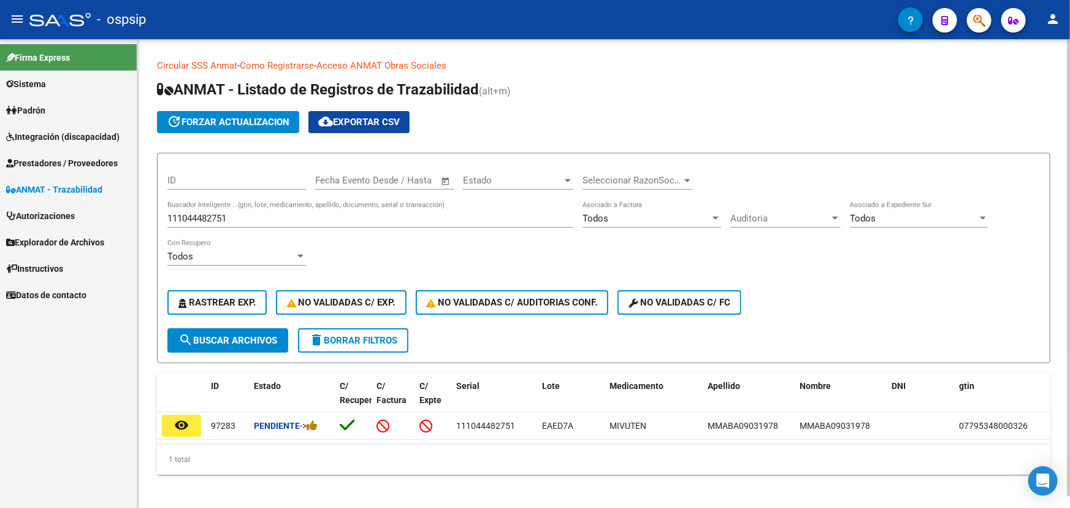
click at [196, 213] on input "111044482751" at bounding box center [370, 218] width 406 height 11
